Goal: Find specific page/section: Find specific page/section

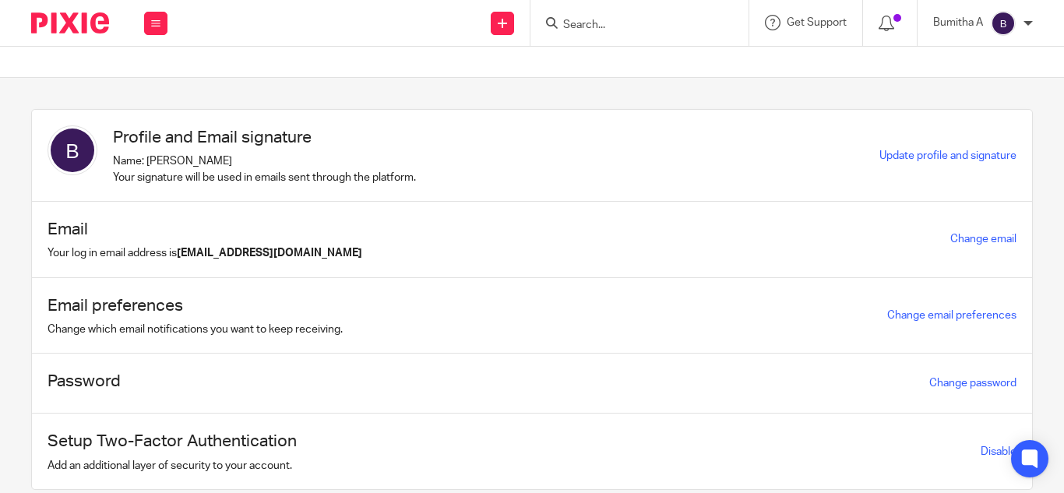
click at [578, 25] on input "Search" at bounding box center [631, 26] width 140 height 14
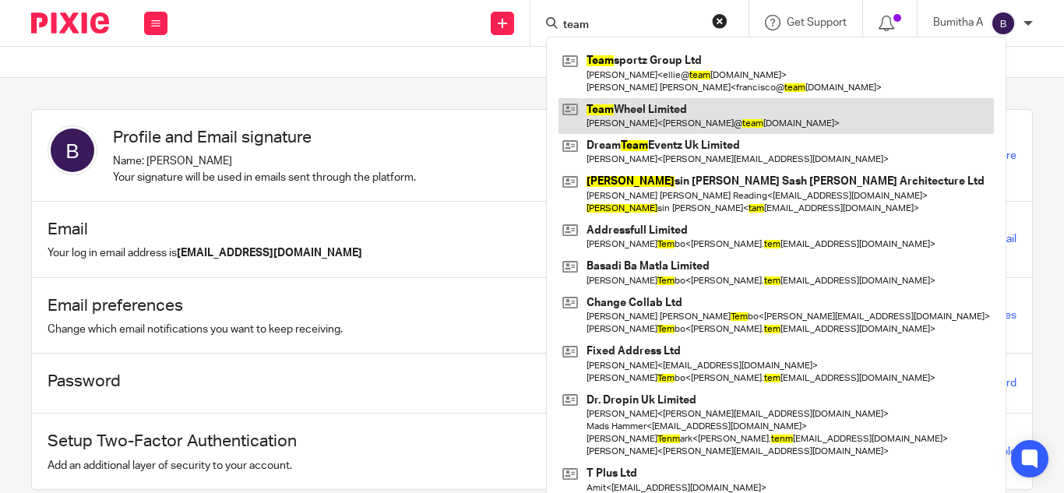
type input "team"
click at [624, 115] on link at bounding box center [775, 116] width 435 height 36
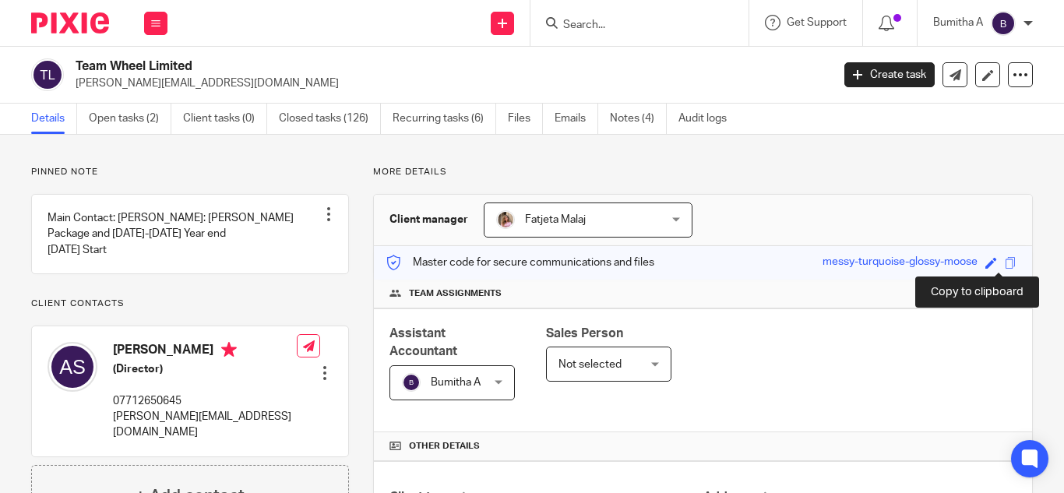
click at [1004, 266] on span at bounding box center [1010, 263] width 12 height 12
click at [579, 28] on input "Search" at bounding box center [631, 26] width 140 height 14
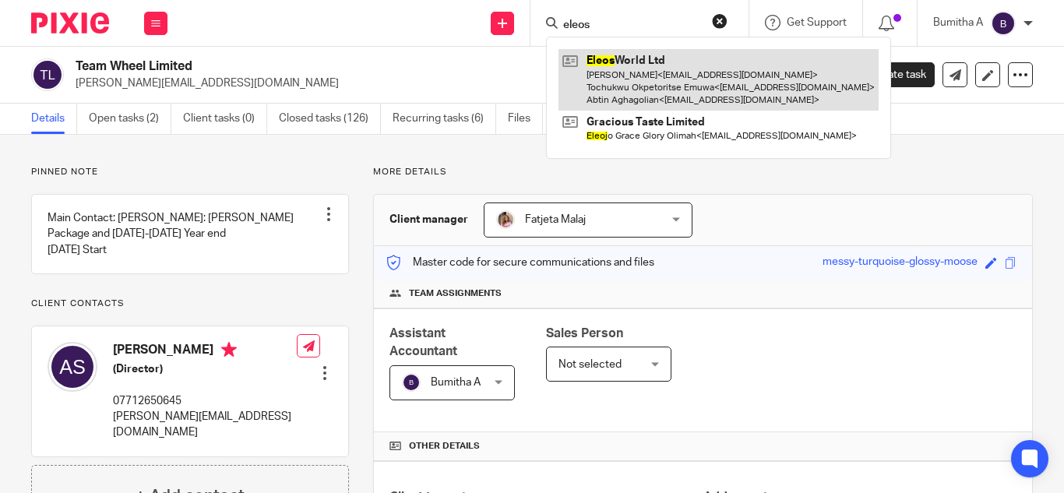
type input "eleos"
click at [595, 69] on link at bounding box center [718, 80] width 320 height 62
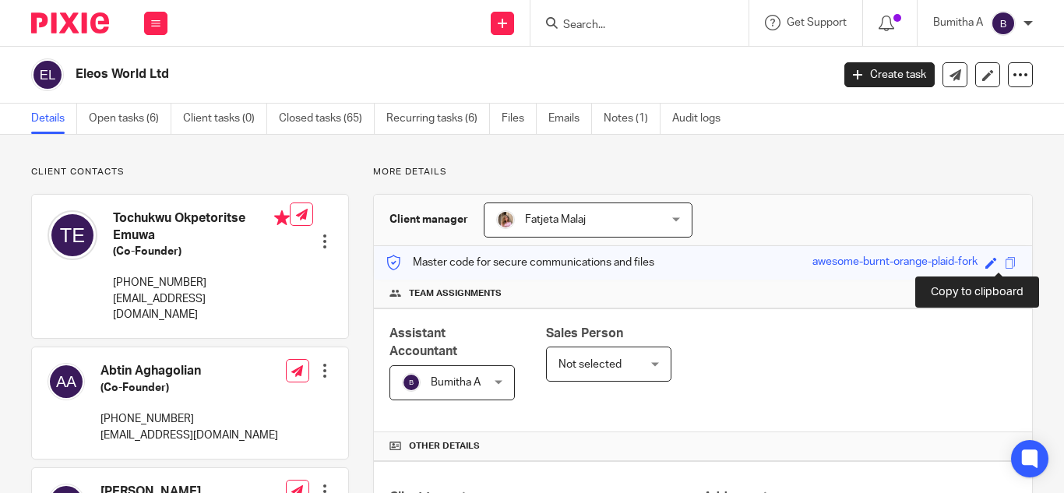
click at [1004, 260] on span at bounding box center [1010, 263] width 12 height 12
click at [576, 28] on input "Search" at bounding box center [631, 26] width 140 height 14
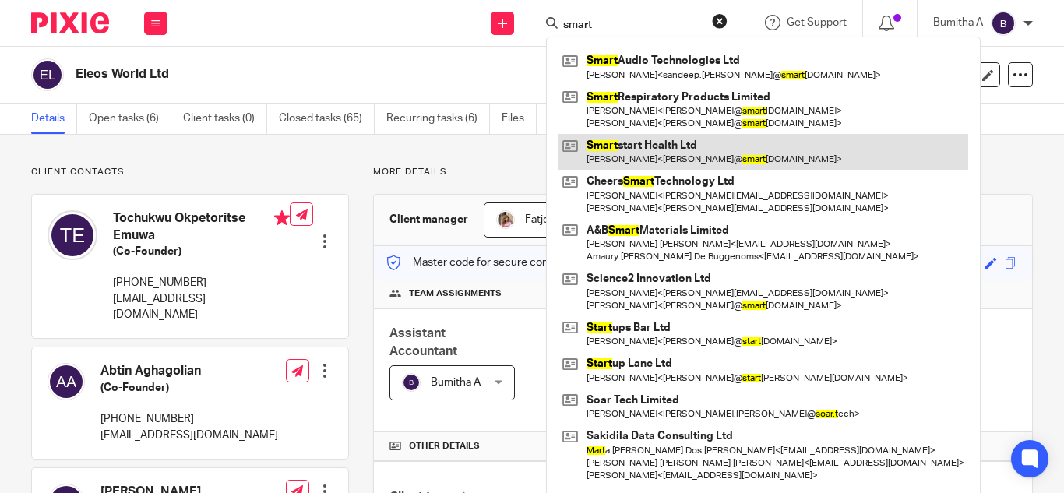
type input "smart"
click at [652, 142] on link at bounding box center [763, 152] width 410 height 36
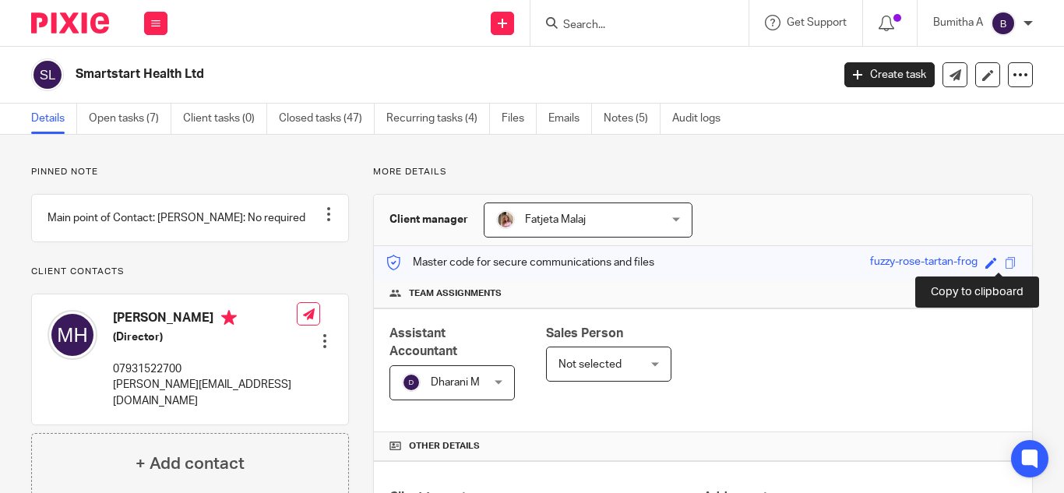
click at [1004, 261] on span at bounding box center [1010, 263] width 12 height 12
click at [584, 27] on input "Search" at bounding box center [631, 26] width 140 height 14
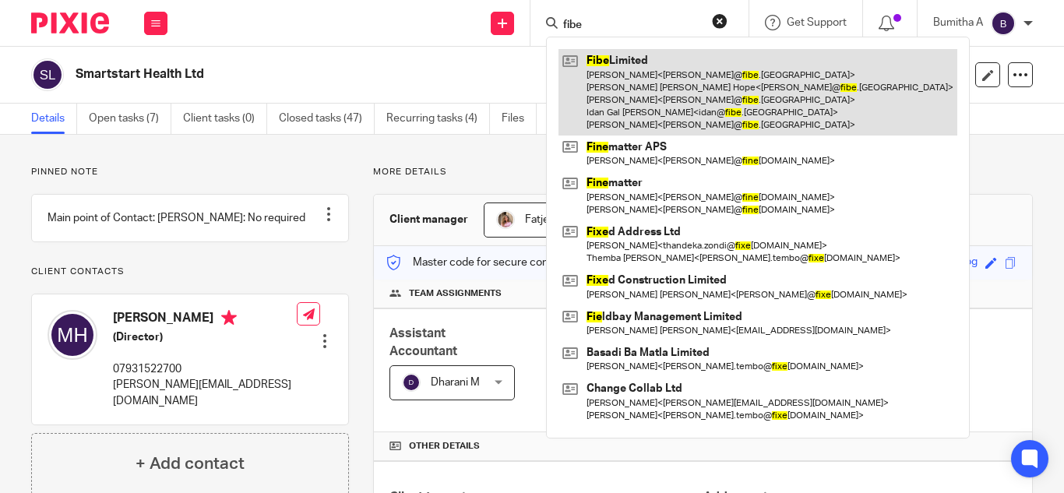
type input "fibe"
click at [628, 86] on link at bounding box center [757, 92] width 399 height 86
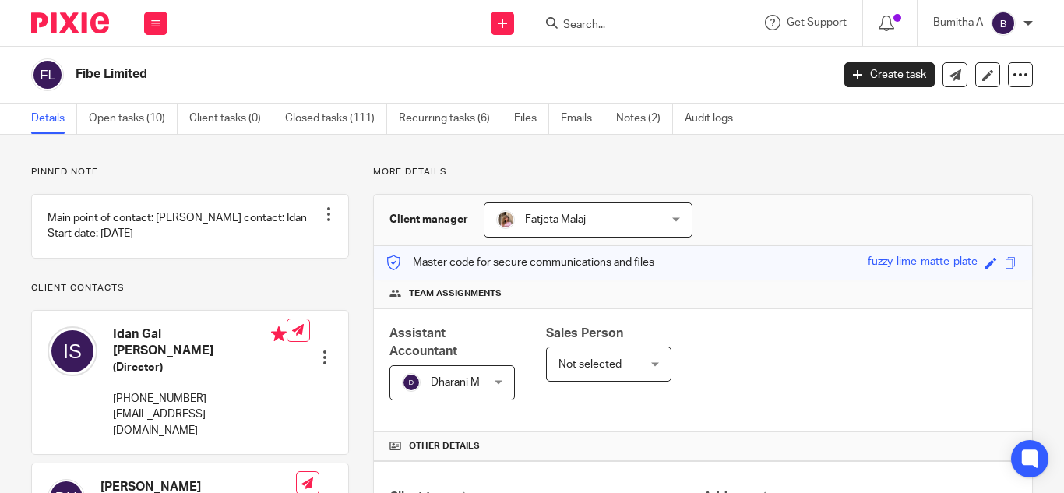
click at [586, 26] on input "Search" at bounding box center [631, 26] width 140 height 14
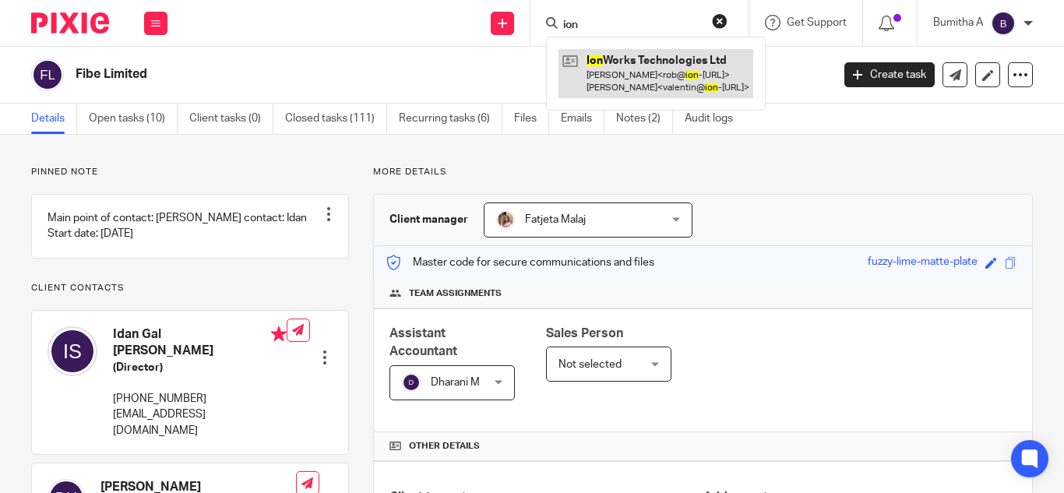
type input "ion"
click at [613, 70] on link at bounding box center [655, 73] width 195 height 48
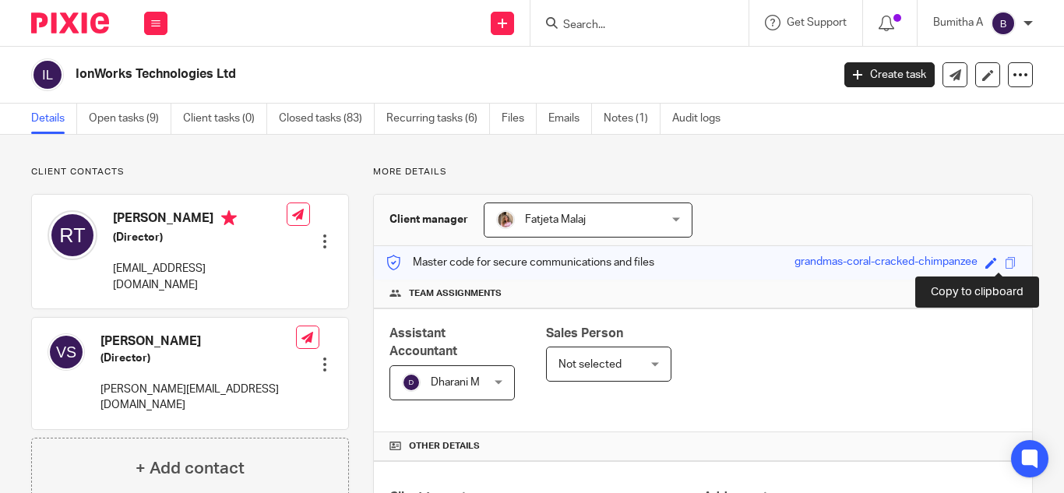
click at [1004, 261] on span at bounding box center [1010, 263] width 12 height 12
click at [593, 23] on input "Search" at bounding box center [631, 26] width 140 height 14
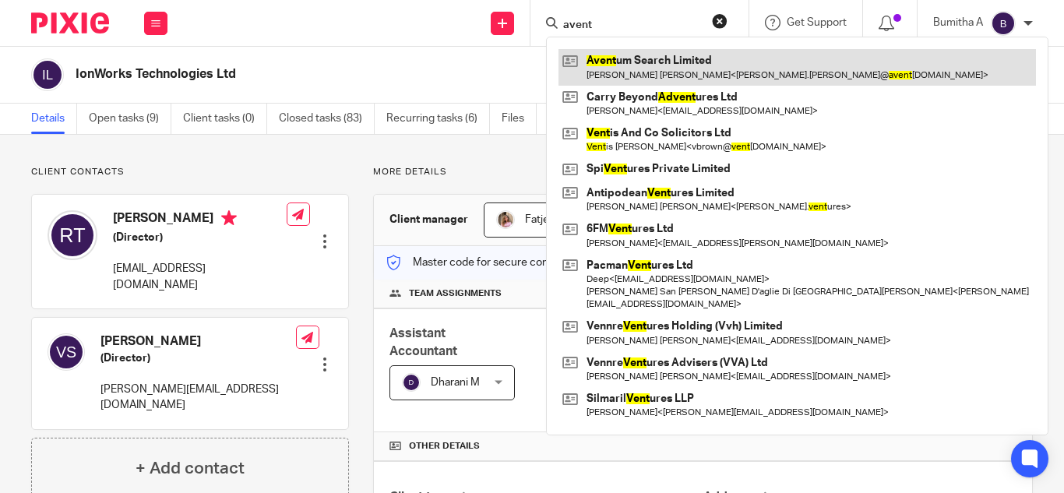
type input "avent"
click at [639, 68] on link at bounding box center [796, 67] width 477 height 36
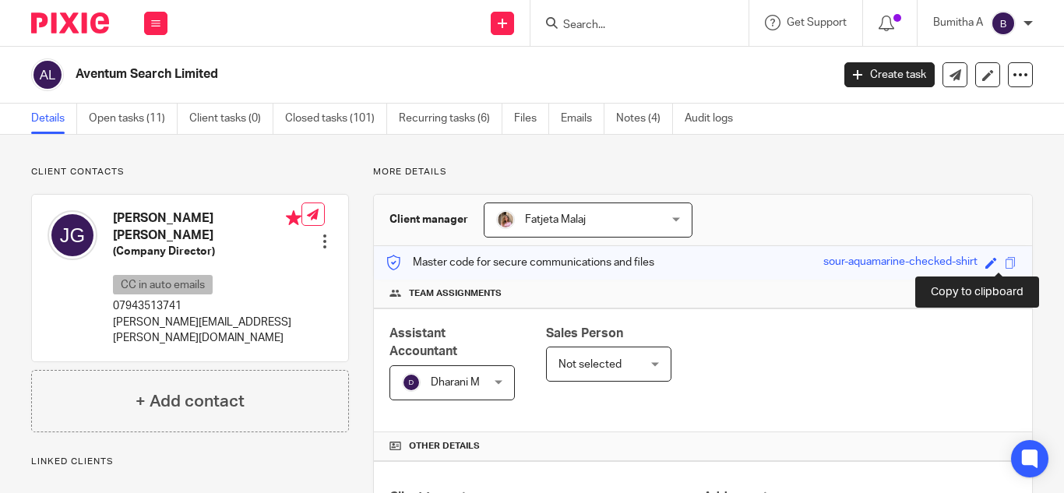
click at [1004, 262] on span at bounding box center [1010, 263] width 12 height 12
click at [586, 23] on input "Search" at bounding box center [631, 26] width 140 height 14
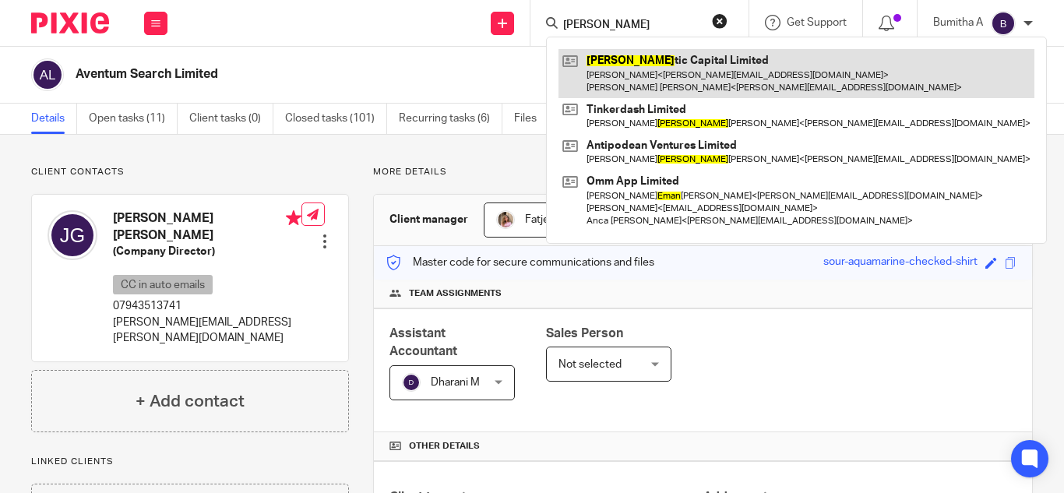
type input "[PERSON_NAME]"
click at [620, 69] on link at bounding box center [796, 73] width 476 height 48
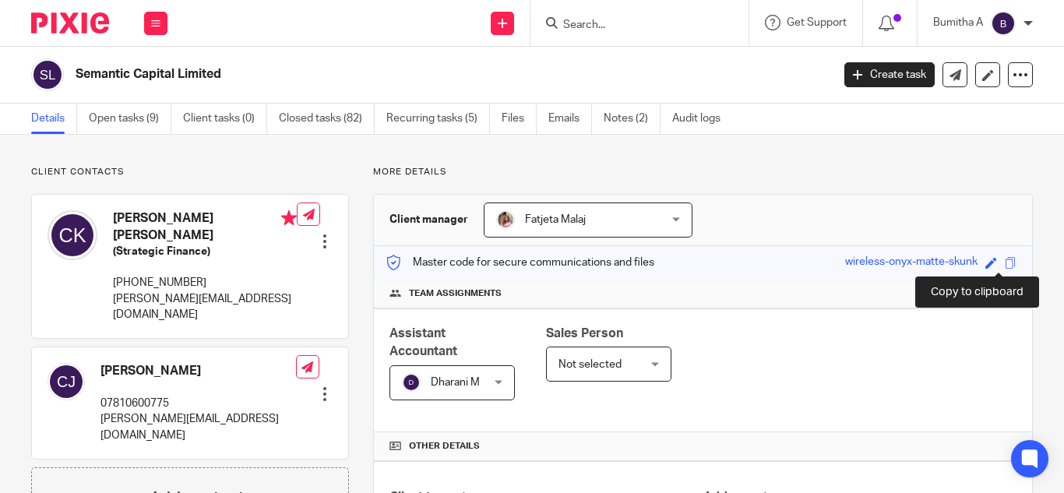
click at [1004, 262] on span at bounding box center [1010, 263] width 12 height 12
click at [572, 26] on input "Search" at bounding box center [631, 26] width 140 height 14
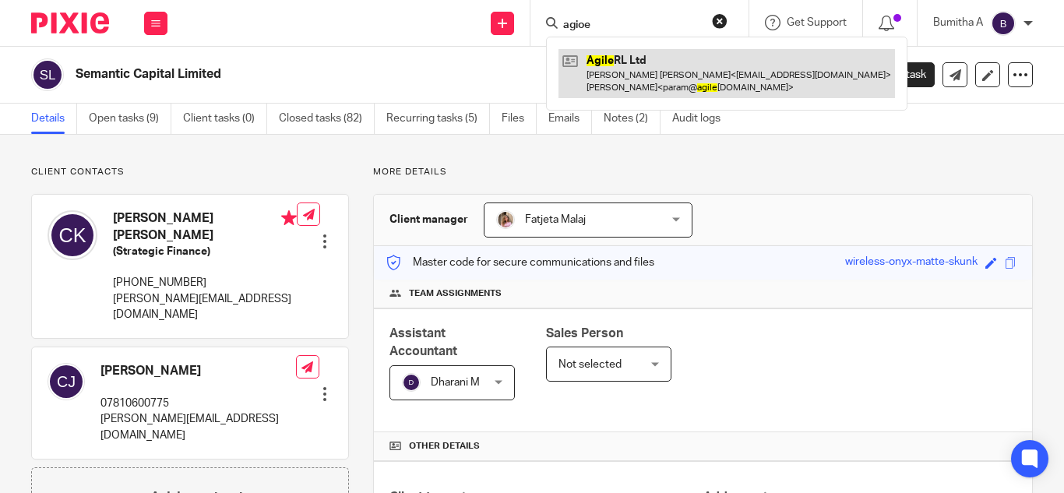
type input "agioe"
click at [606, 57] on link at bounding box center [726, 73] width 336 height 48
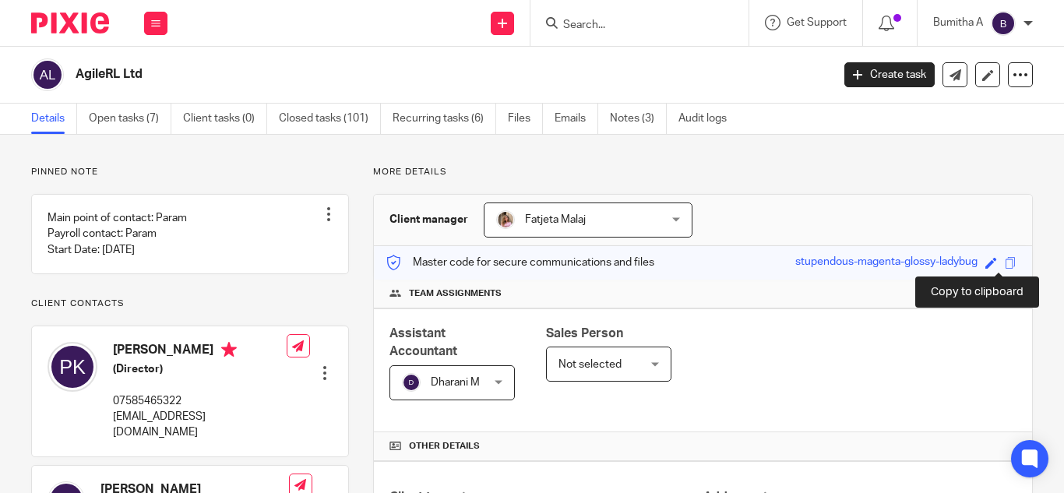
click at [1004, 263] on span at bounding box center [1010, 263] width 12 height 12
click at [579, 22] on input "Search" at bounding box center [631, 26] width 140 height 14
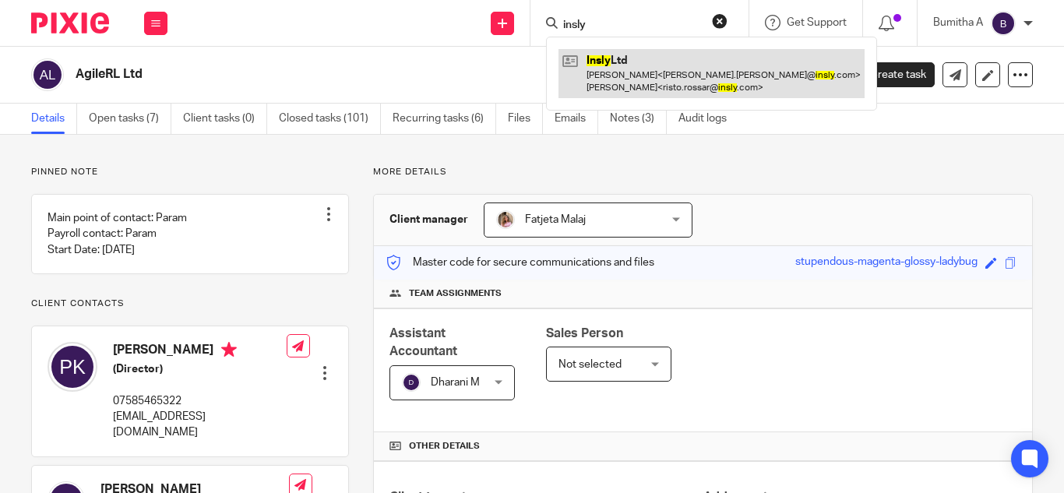
type input "insly"
click at [653, 77] on link at bounding box center [711, 73] width 306 height 48
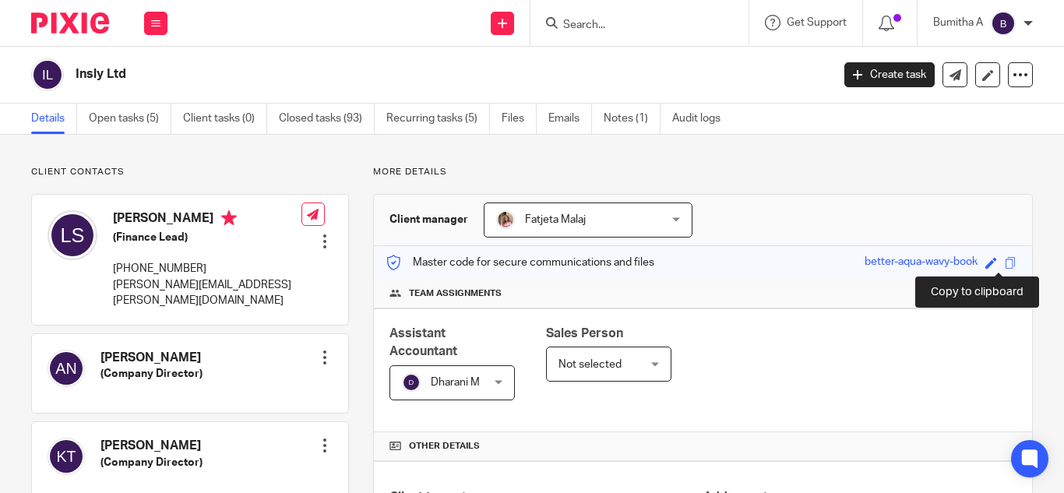
click at [1004, 262] on span at bounding box center [1010, 263] width 12 height 12
click at [571, 25] on input "Search" at bounding box center [631, 26] width 140 height 14
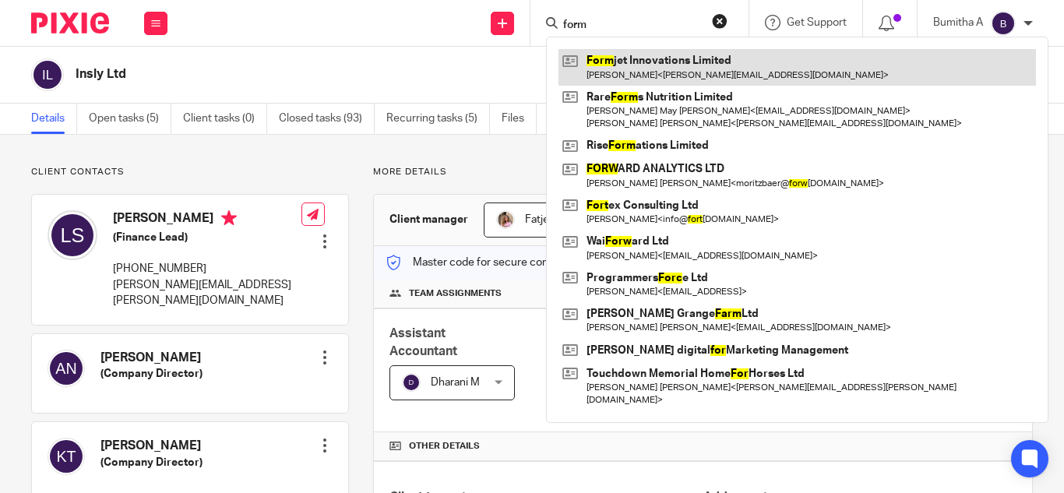
type input "form"
click at [614, 71] on link at bounding box center [796, 67] width 477 height 36
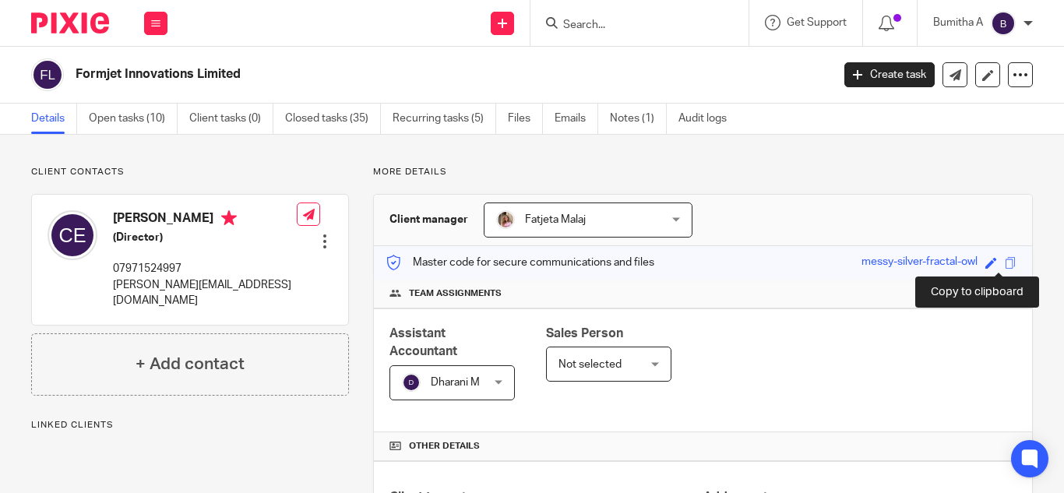
click at [1004, 268] on span at bounding box center [1010, 263] width 12 height 12
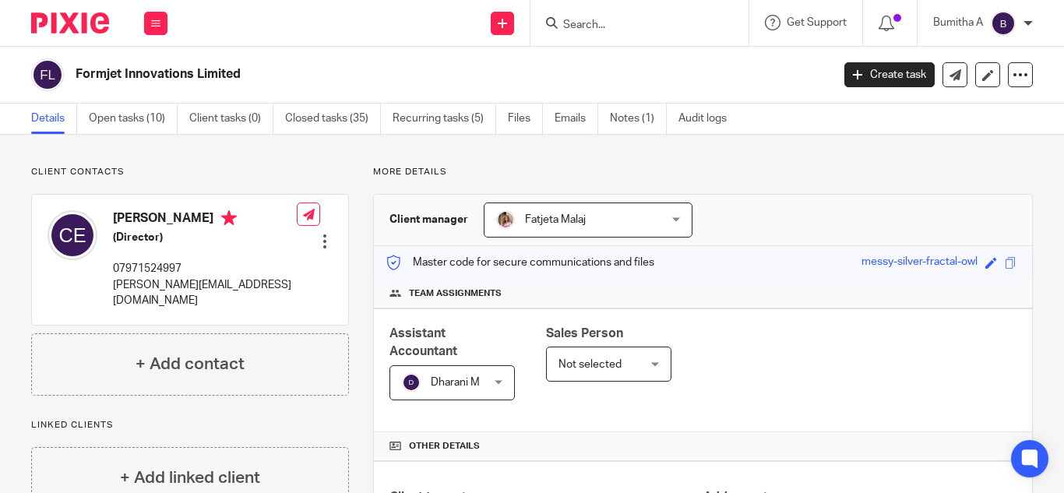
click at [590, 25] on input "Search" at bounding box center [631, 26] width 140 height 14
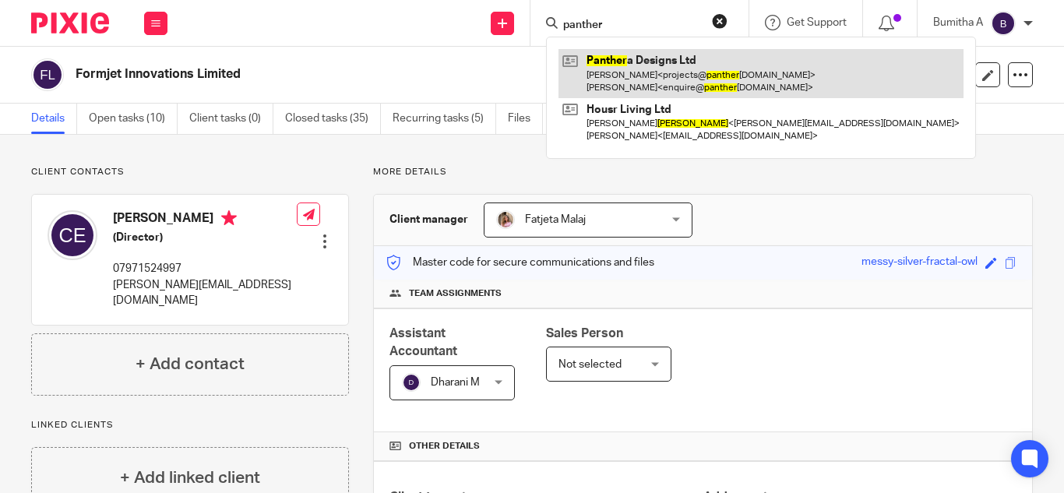
type input "panther"
click at [668, 78] on link at bounding box center [760, 73] width 405 height 48
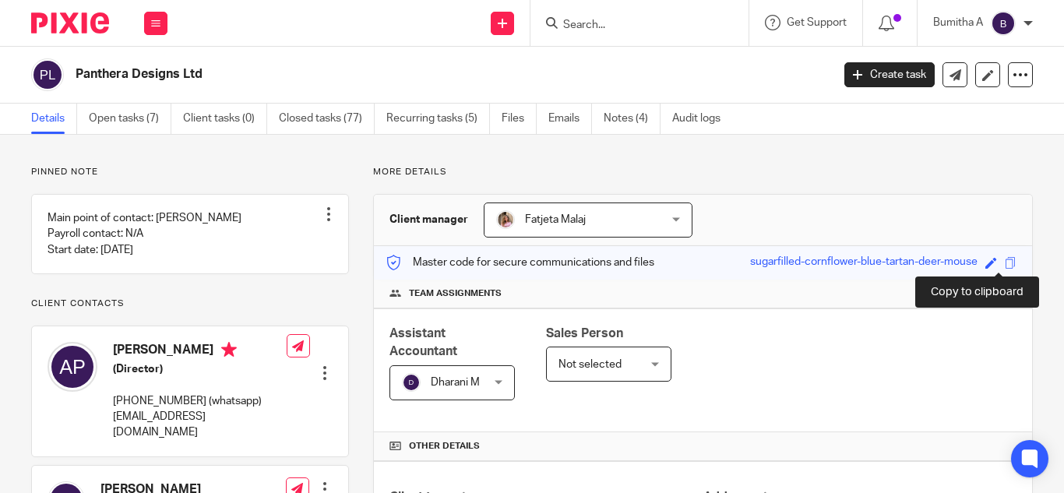
click at [1004, 265] on span at bounding box center [1010, 263] width 12 height 12
click at [582, 26] on input "Search" at bounding box center [631, 26] width 140 height 14
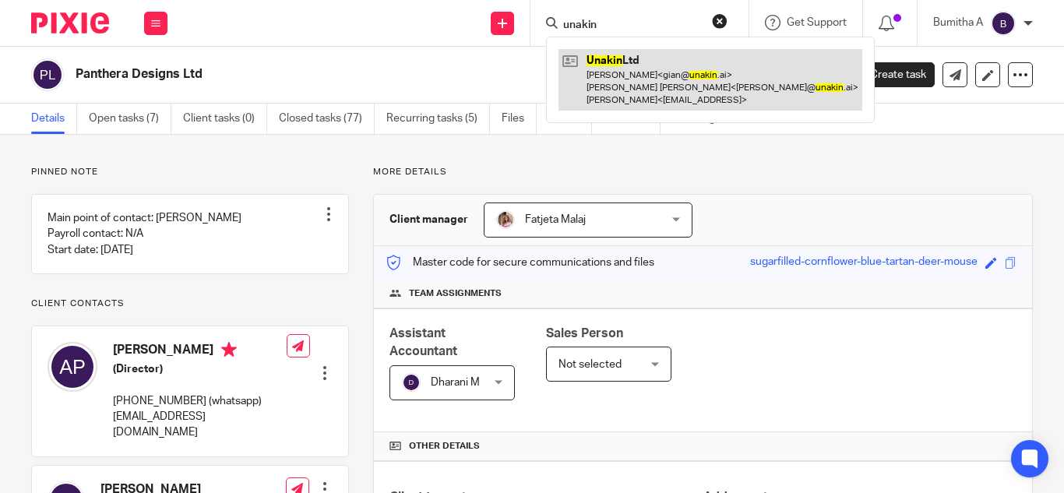
type input "unakin"
click at [605, 65] on link at bounding box center [710, 80] width 304 height 62
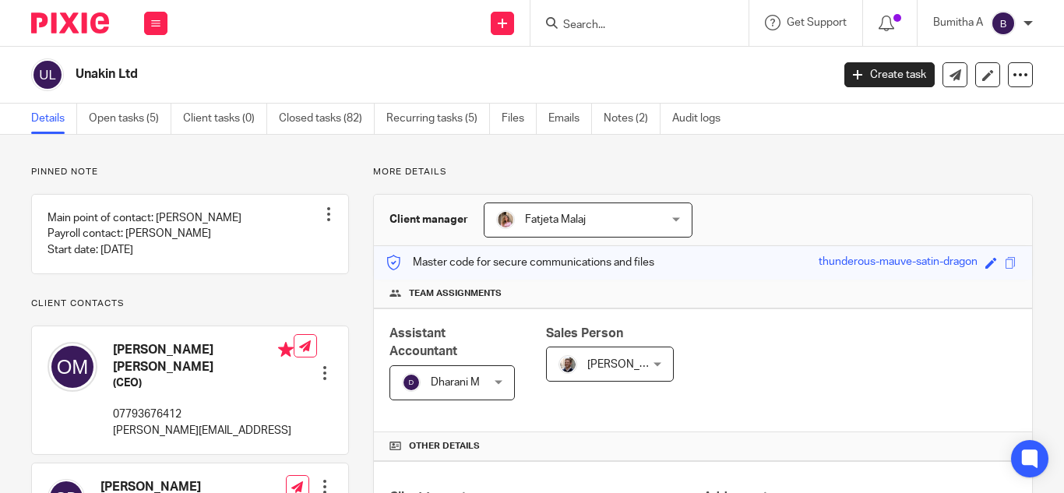
click at [575, 23] on input "Search" at bounding box center [631, 26] width 140 height 14
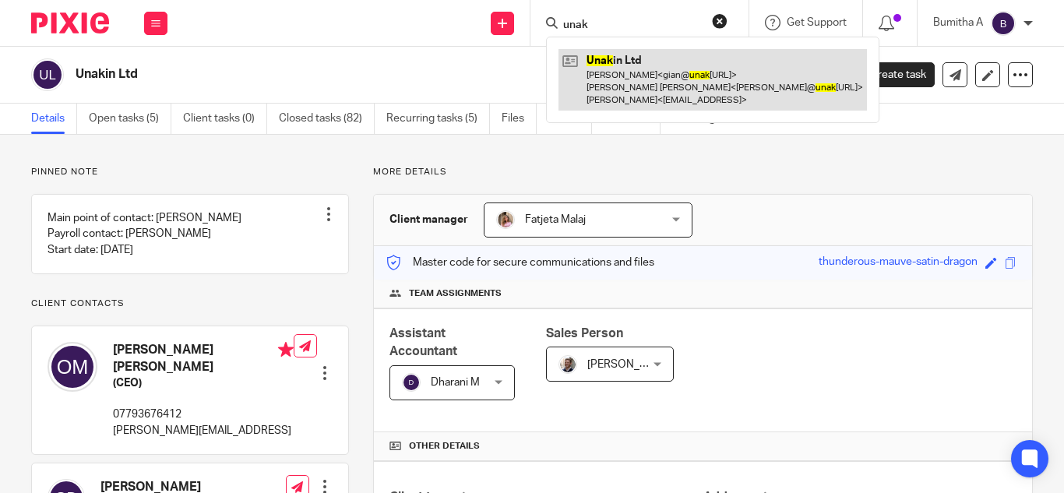
type input "unak"
click at [593, 65] on link at bounding box center [712, 80] width 308 height 62
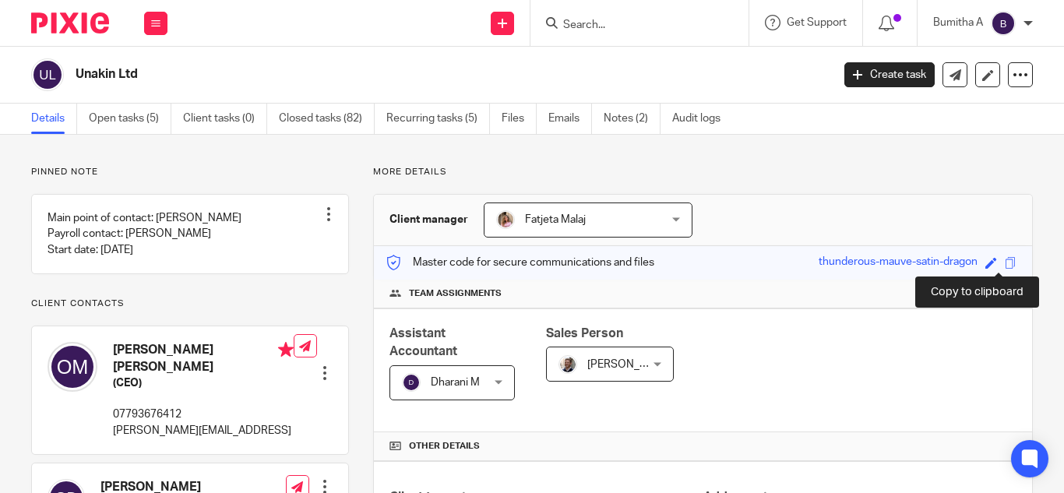
click at [1004, 267] on span at bounding box center [1010, 263] width 12 height 12
click at [599, 31] on input "Search" at bounding box center [631, 26] width 140 height 14
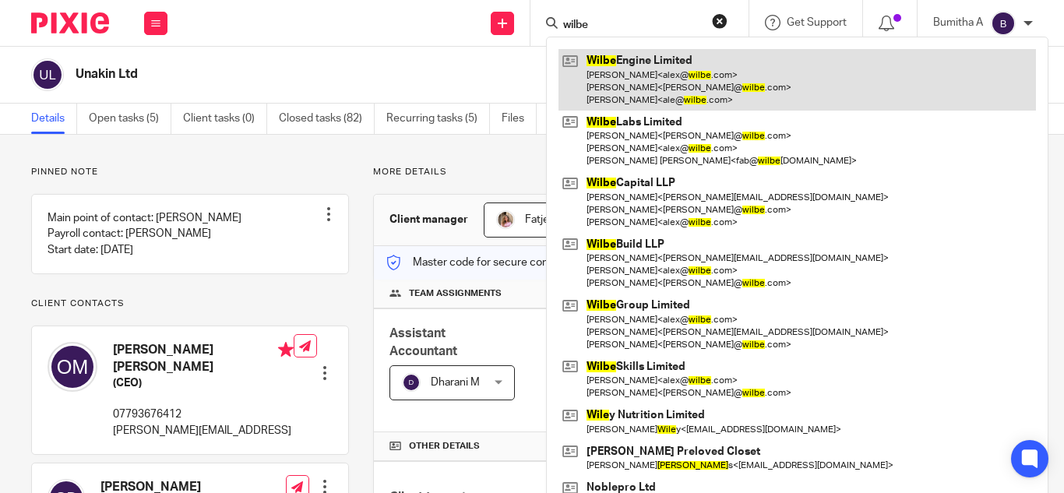
type input "wilbe"
click at [624, 70] on link at bounding box center [796, 80] width 477 height 62
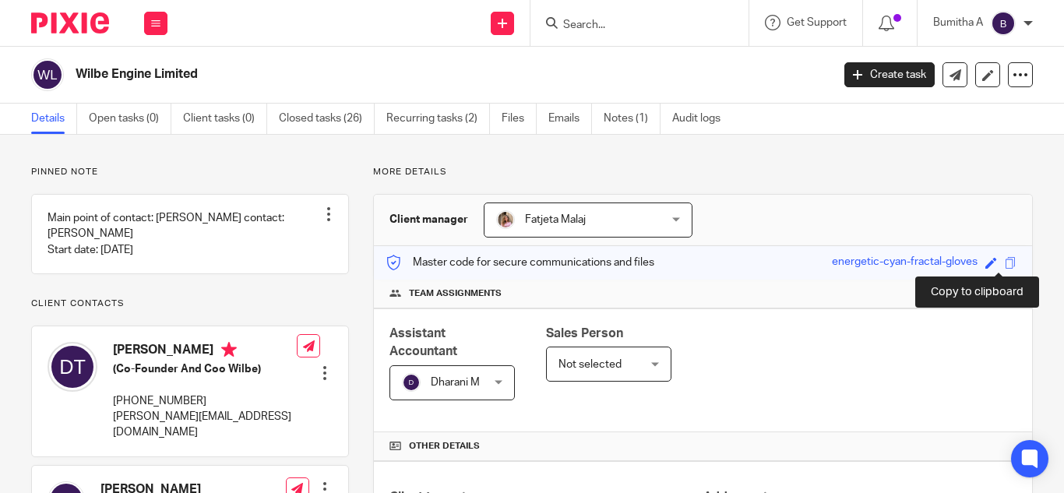
click at [1004, 264] on span at bounding box center [1010, 263] width 12 height 12
click at [580, 20] on input "Search" at bounding box center [631, 26] width 140 height 14
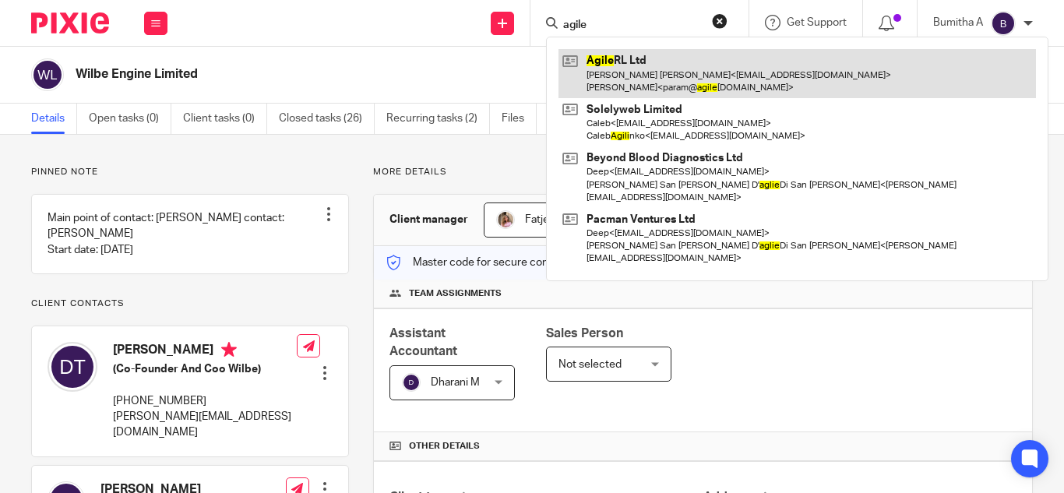
type input "agile"
click at [647, 93] on link at bounding box center [796, 73] width 477 height 48
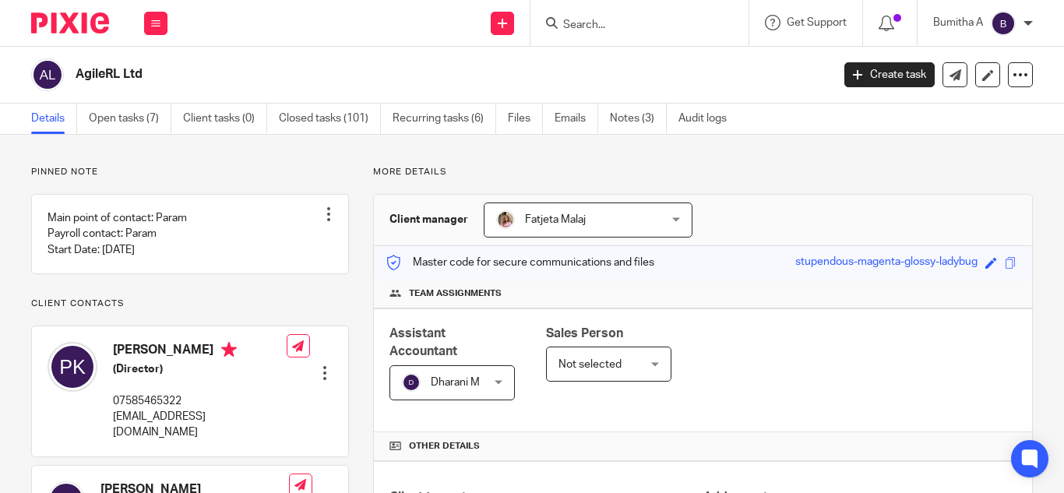
click at [571, 23] on input "Search" at bounding box center [631, 26] width 140 height 14
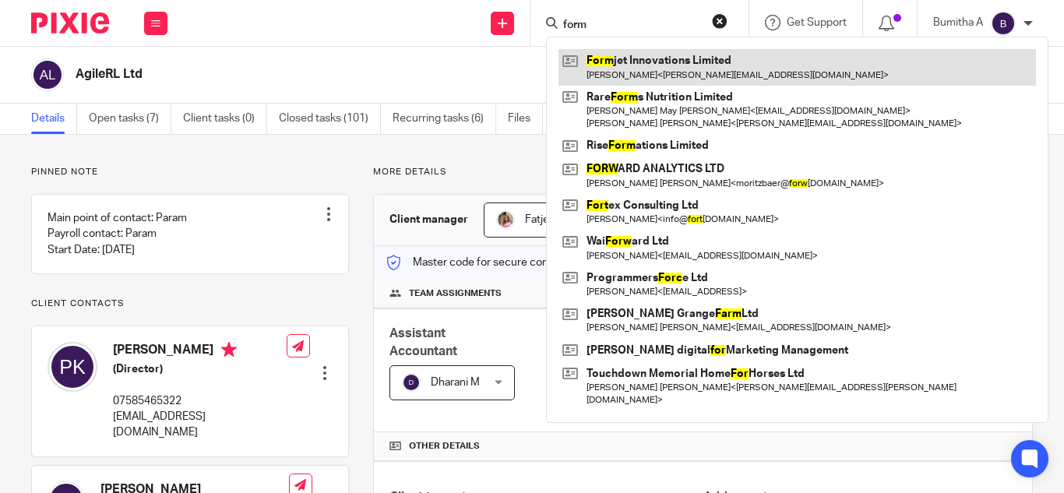
type input "form"
click at [600, 65] on link at bounding box center [796, 67] width 477 height 36
